Goal: Task Accomplishment & Management: Manage account settings

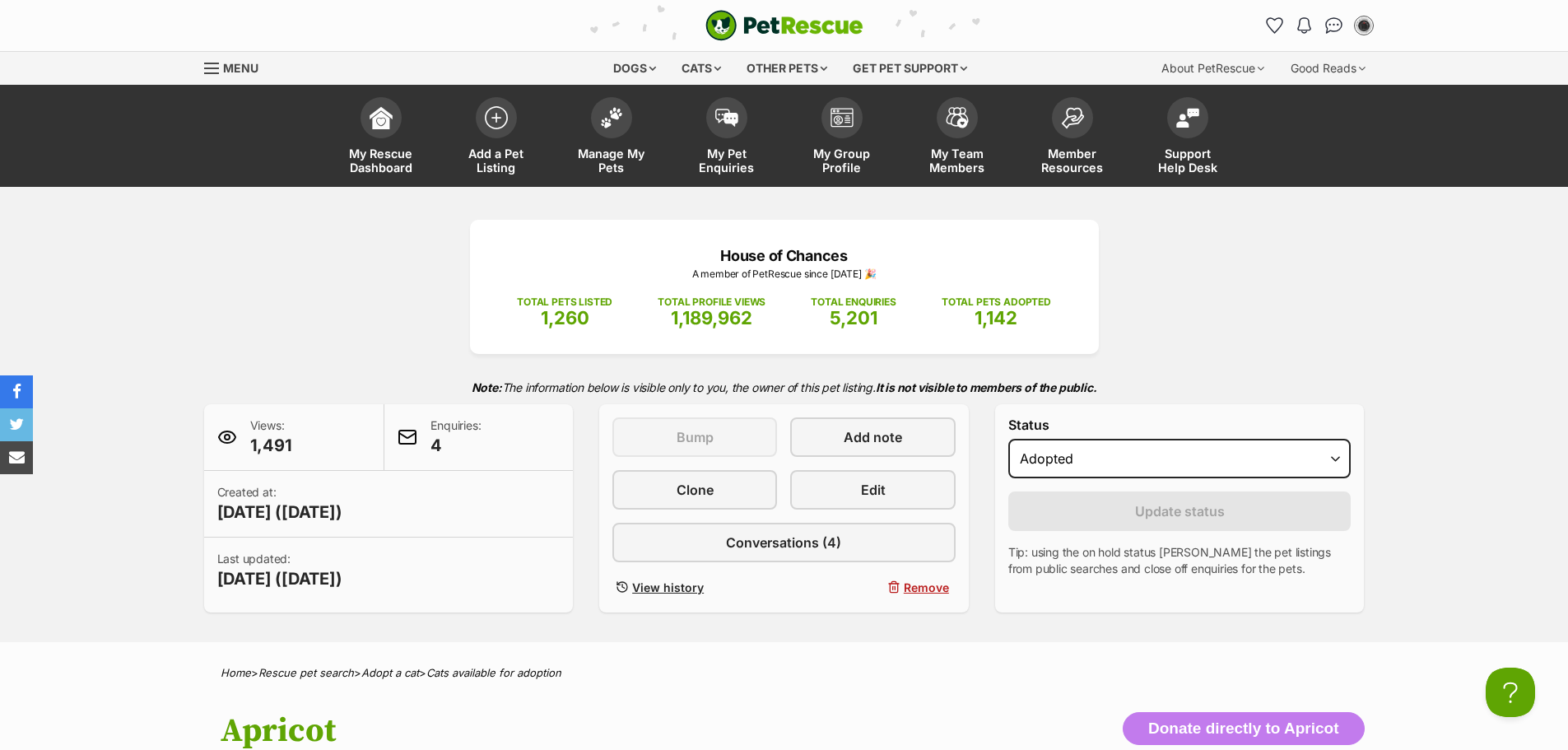
click at [1351, 335] on div "House of Chances A member of PetRescue since 2022 🎉 TOTAL PETS LISTED 1,260 TOT…" at bounding box center [784, 416] width 1210 height 393
click at [632, 134] on link "Manage My Pets" at bounding box center [611, 138] width 115 height 98
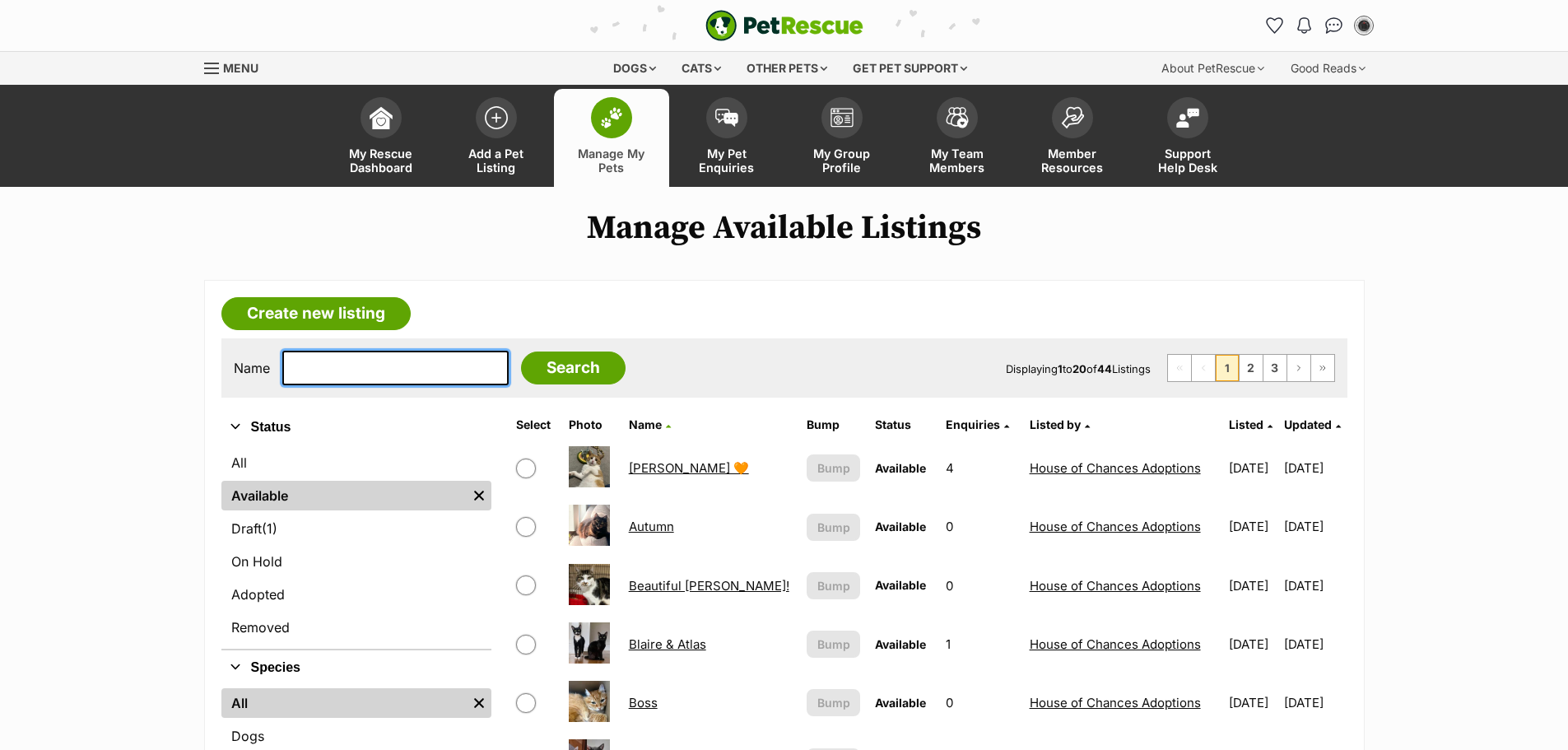
click at [401, 373] on input "text" at bounding box center [396, 368] width 227 height 35
type input "mae"
click at [521, 351] on input "Search" at bounding box center [573, 368] width 104 height 33
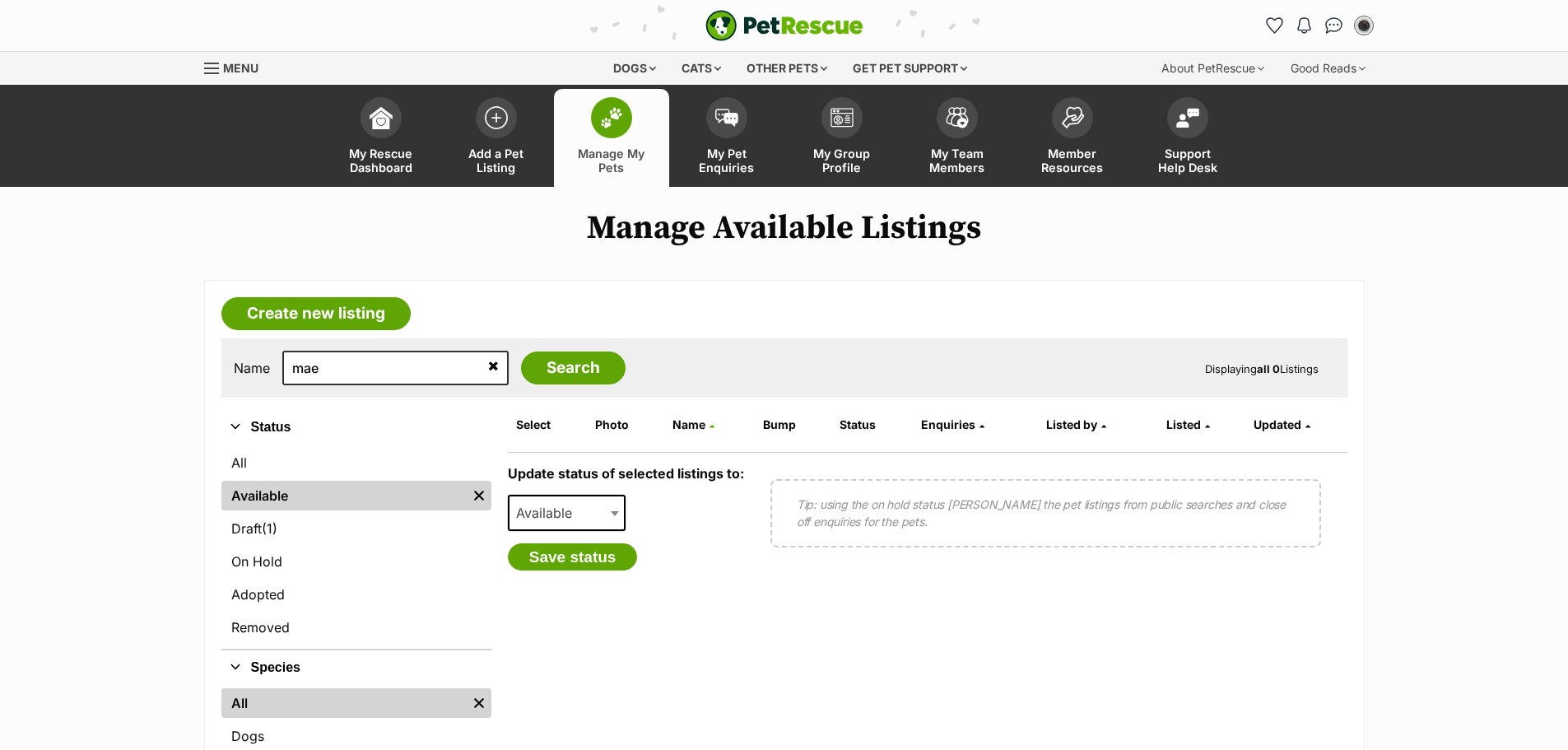
click at [1156, 742] on form "Select Photo Name Bump Status Enquiries Listed by Listed Updated Update status …" at bounding box center [927, 618] width 839 height 415
drag, startPoint x: 337, startPoint y: 383, endPoint x: 209, endPoint y: 377, distance: 128.1
click at [209, 377] on article "Create new listing Name mae Search Displaying all 0 Listings Refine your search…" at bounding box center [784, 587] width 1161 height 615
type input "simba"
click at [521, 351] on input "Search" at bounding box center [573, 368] width 104 height 33
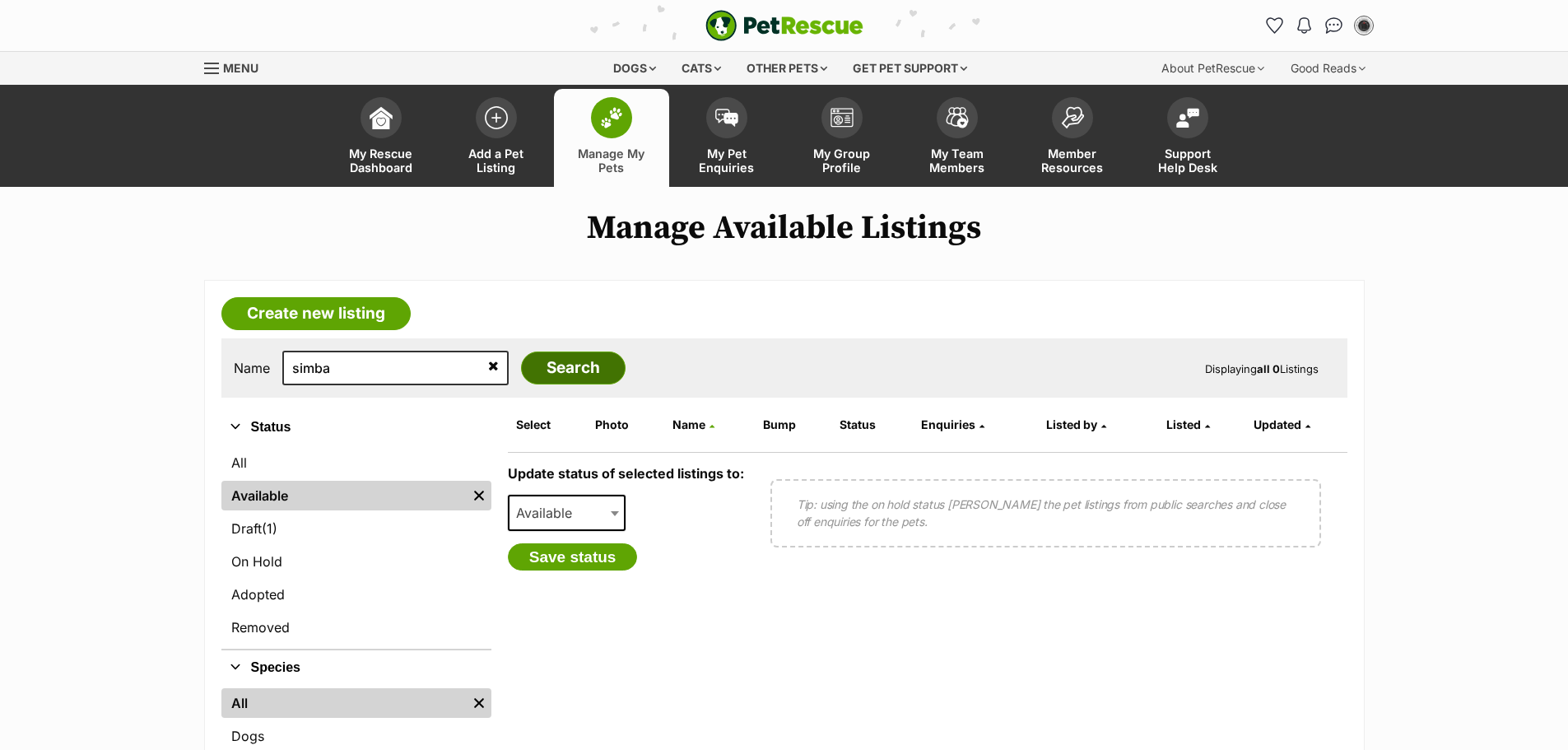
click at [554, 378] on input "Search" at bounding box center [573, 368] width 104 height 33
